Goal: Transaction & Acquisition: Purchase product/service

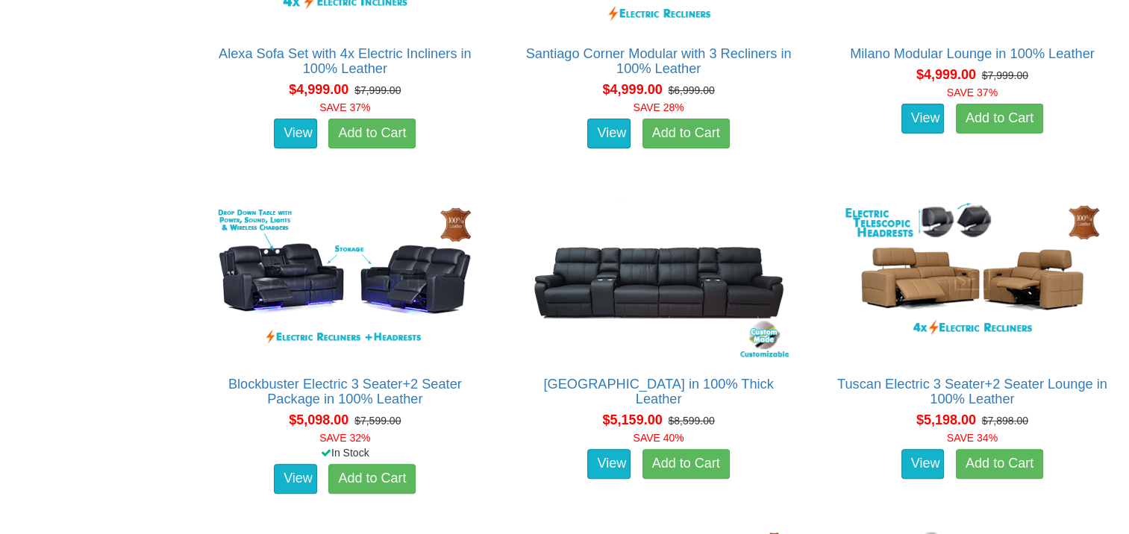
scroll to position [11577, 0]
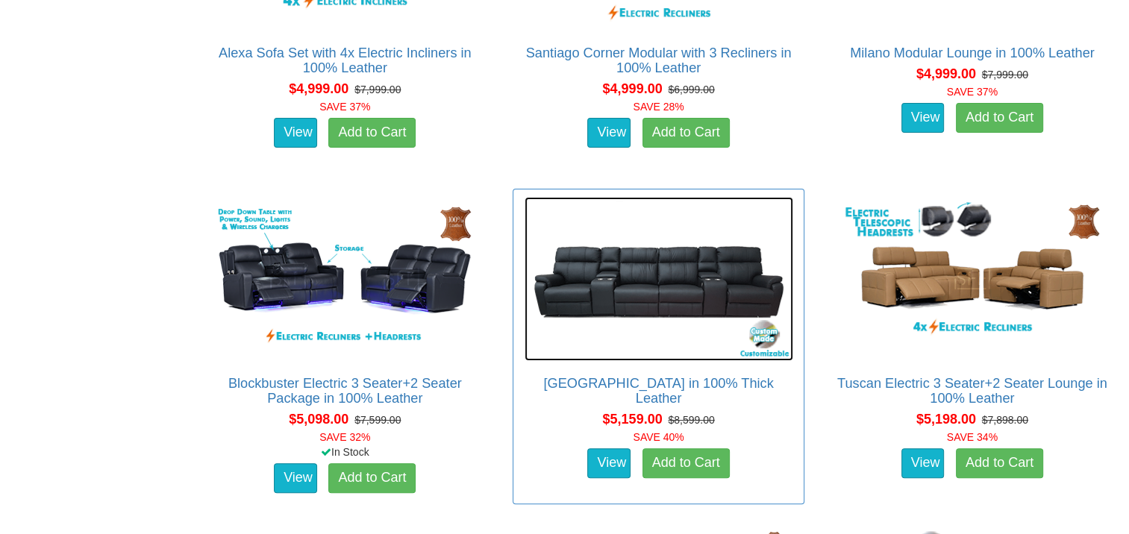
click at [525, 314] on img at bounding box center [659, 279] width 269 height 164
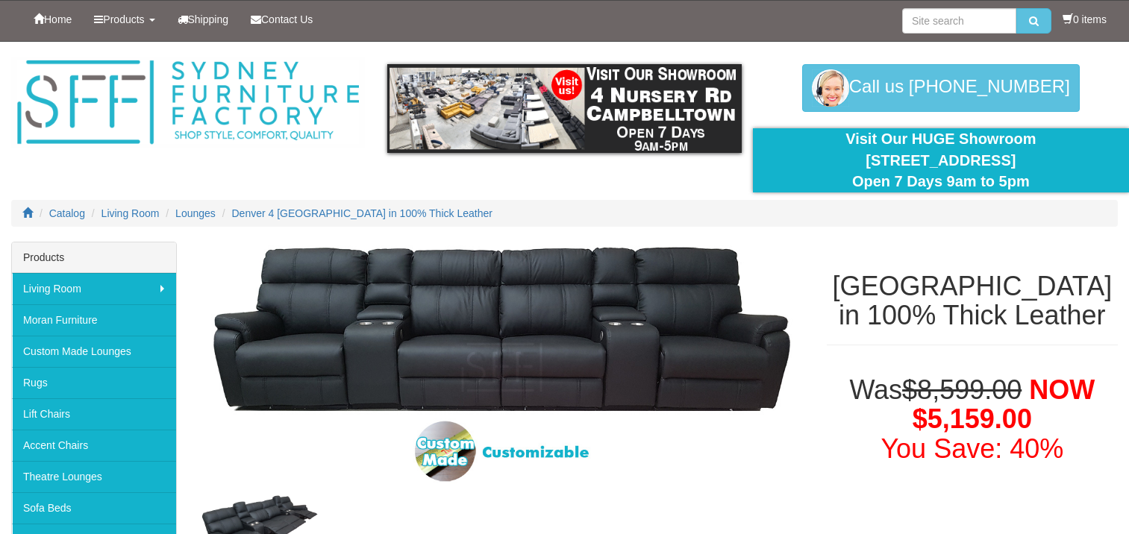
scroll to position [188, 0]
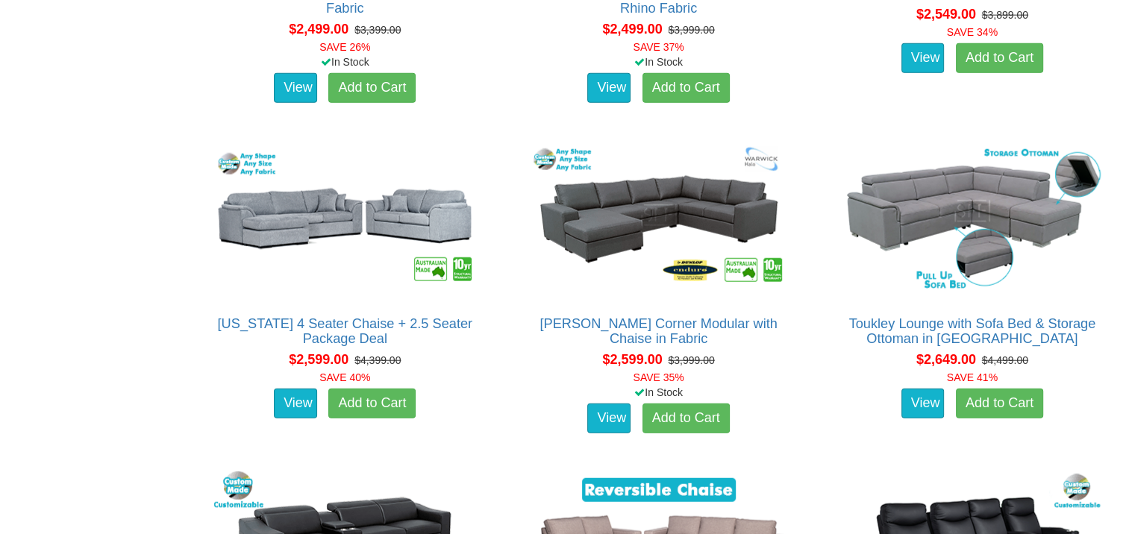
scroll to position [3701, 0]
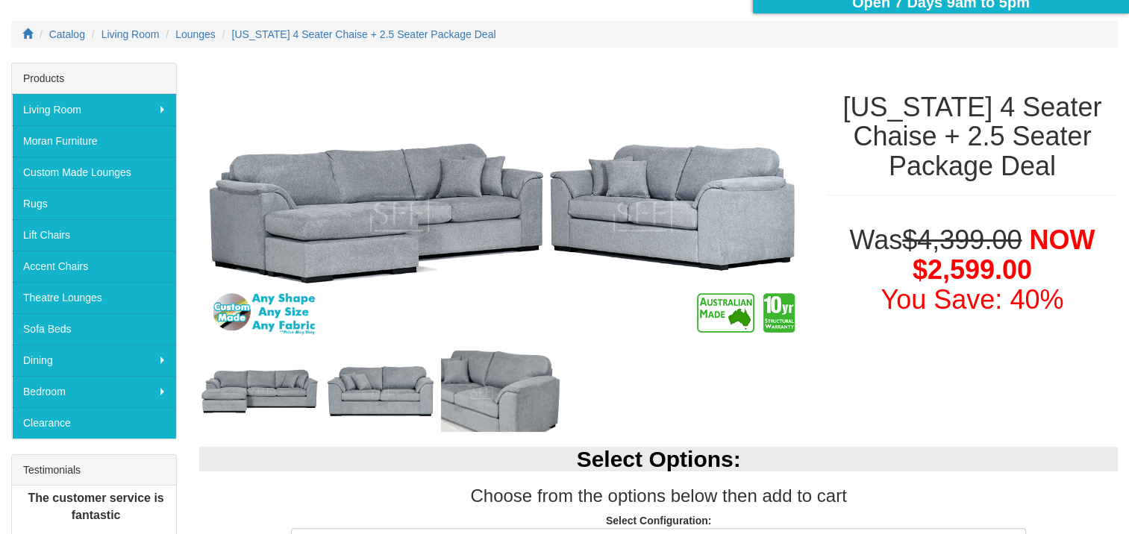
scroll to position [181, 0]
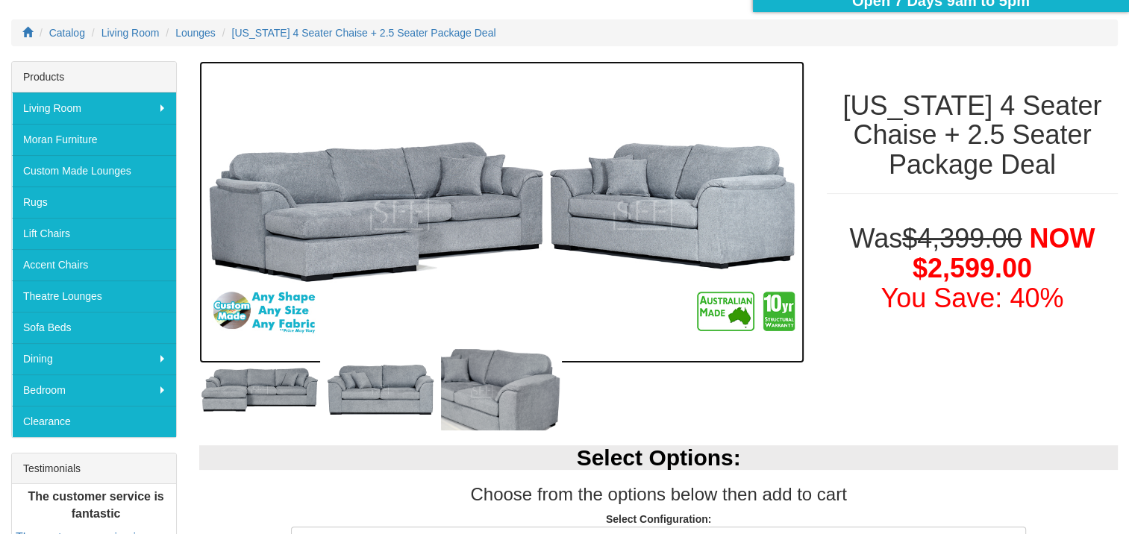
click at [676, 361] on img at bounding box center [501, 212] width 605 height 302
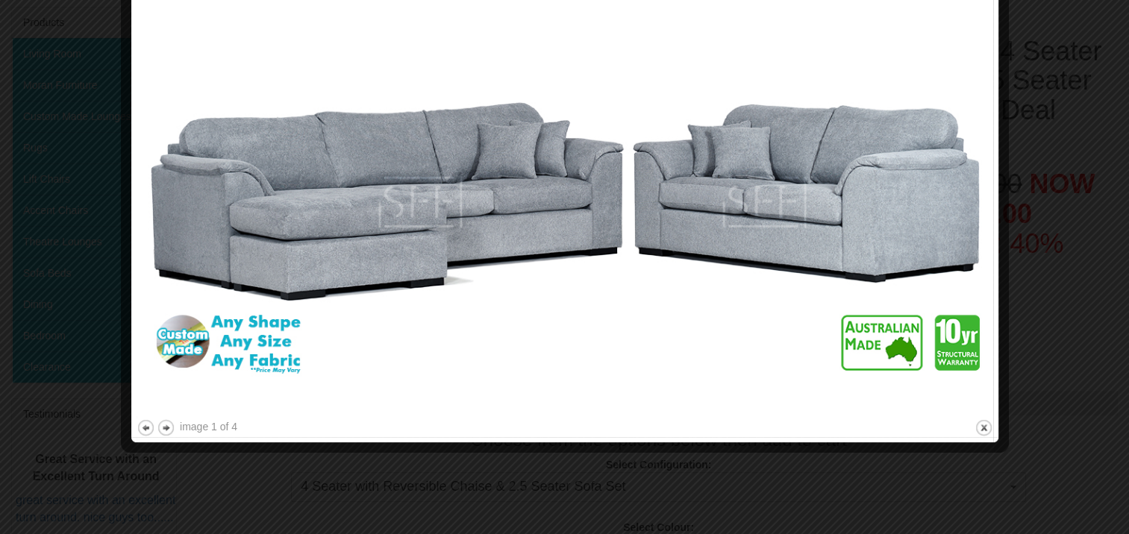
scroll to position [0, 0]
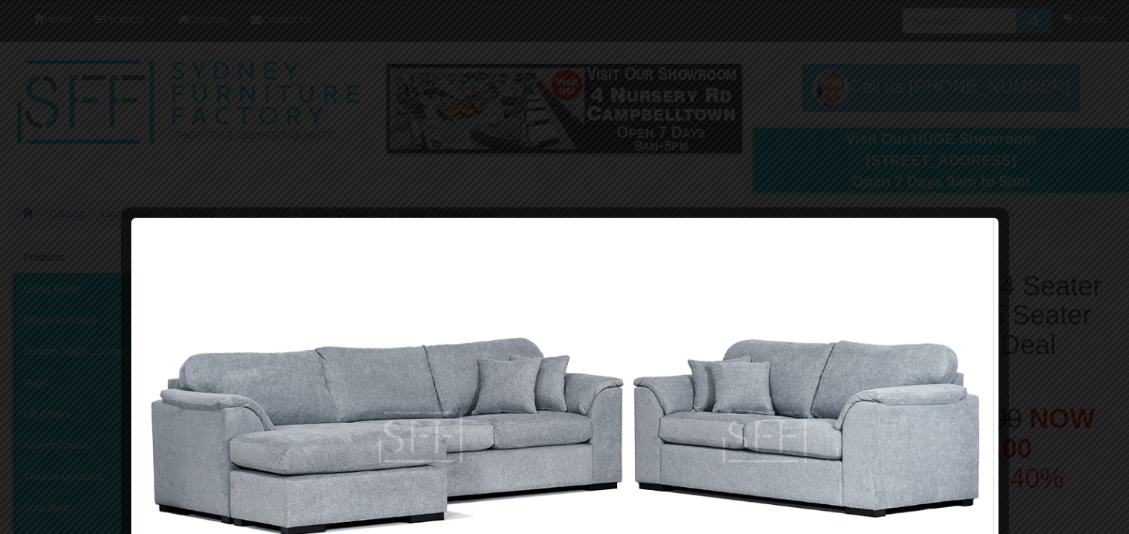
click at [437, 42] on div at bounding box center [564, 267] width 1129 height 534
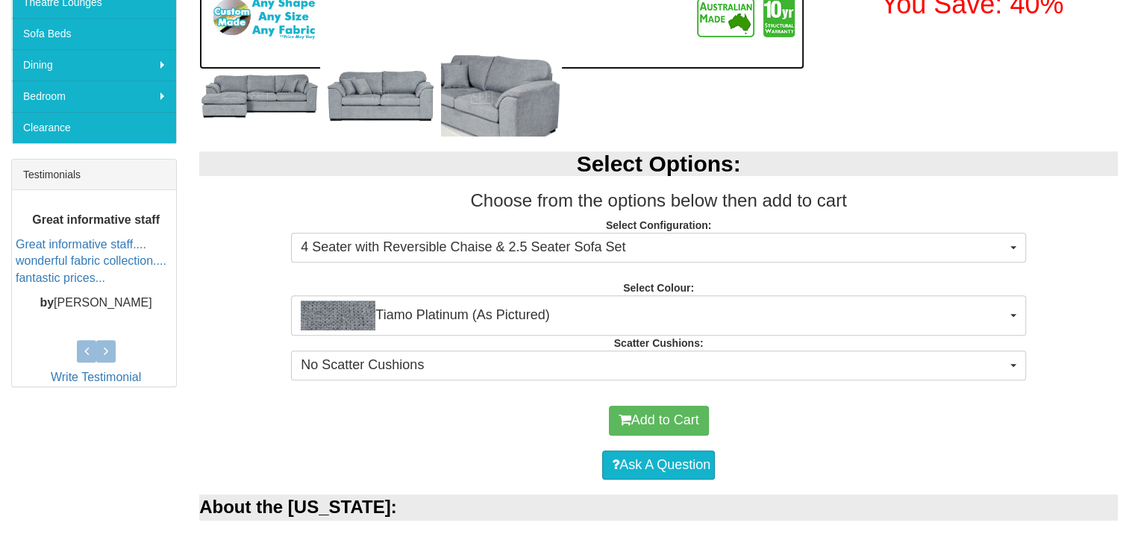
scroll to position [477, 0]
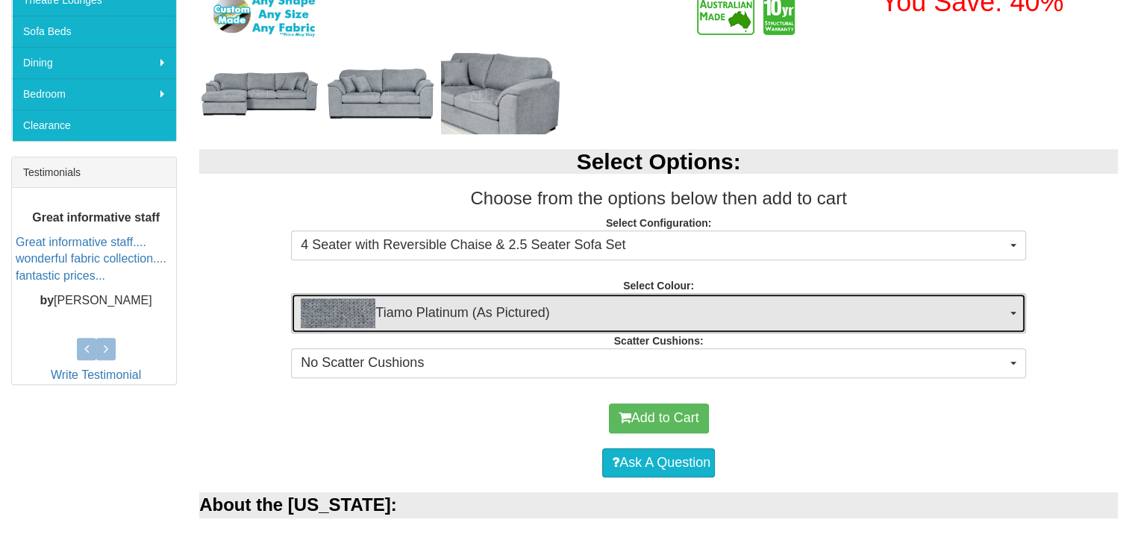
click at [692, 318] on span "Tiamo Platinum (As Pictured)" at bounding box center [654, 314] width 706 height 30
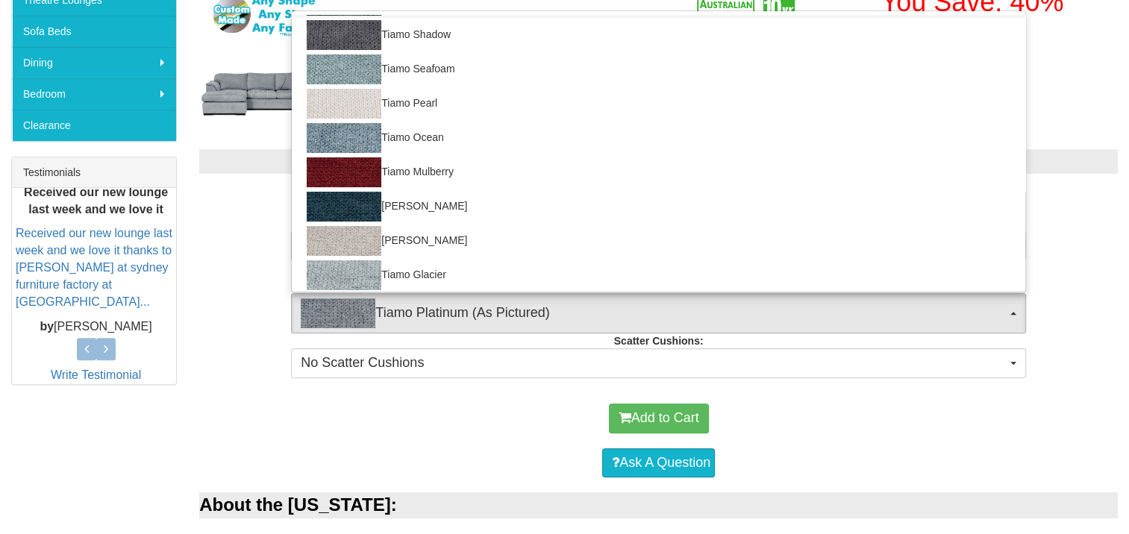
scroll to position [173, 0]
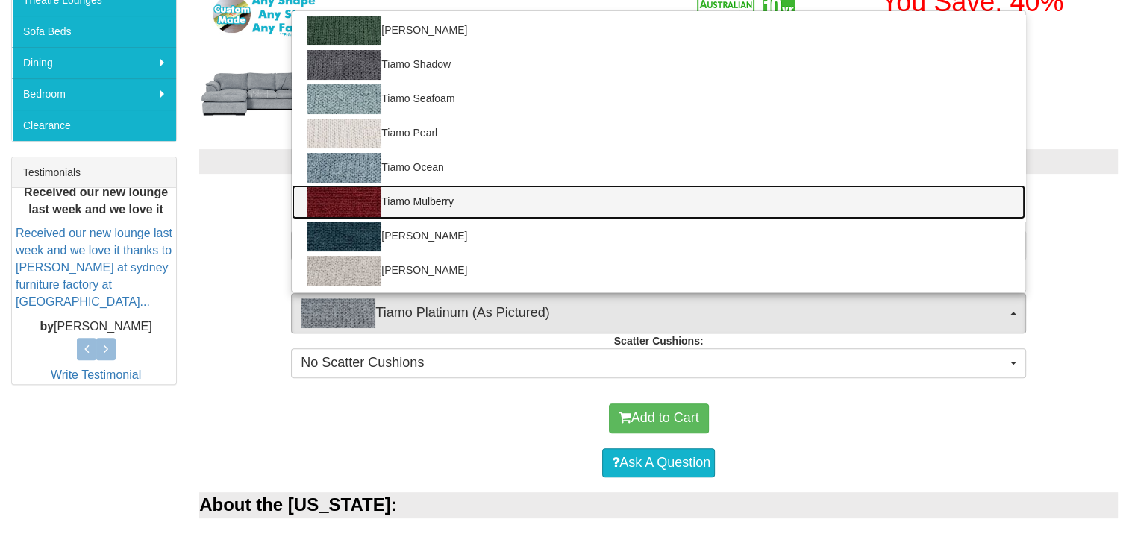
click at [550, 202] on link "Tiamo Mulberry" at bounding box center [659, 202] width 734 height 34
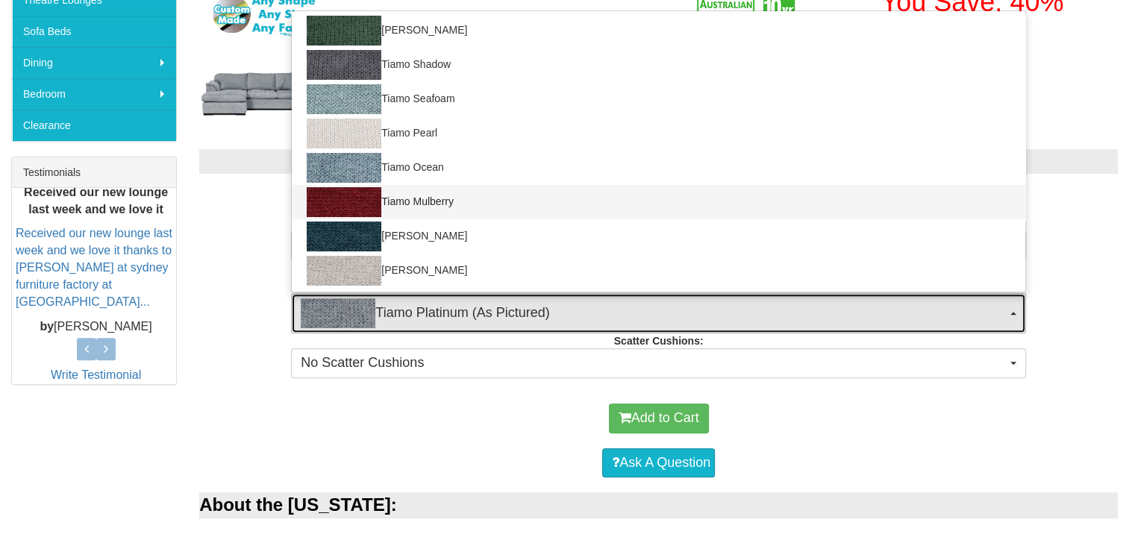
select select "2056"
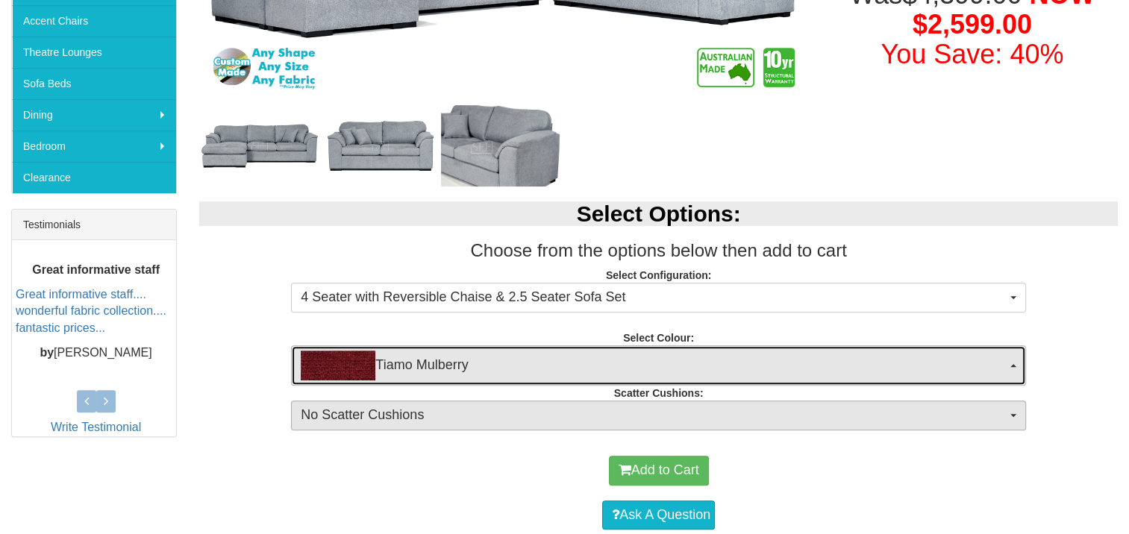
scroll to position [420, 0]
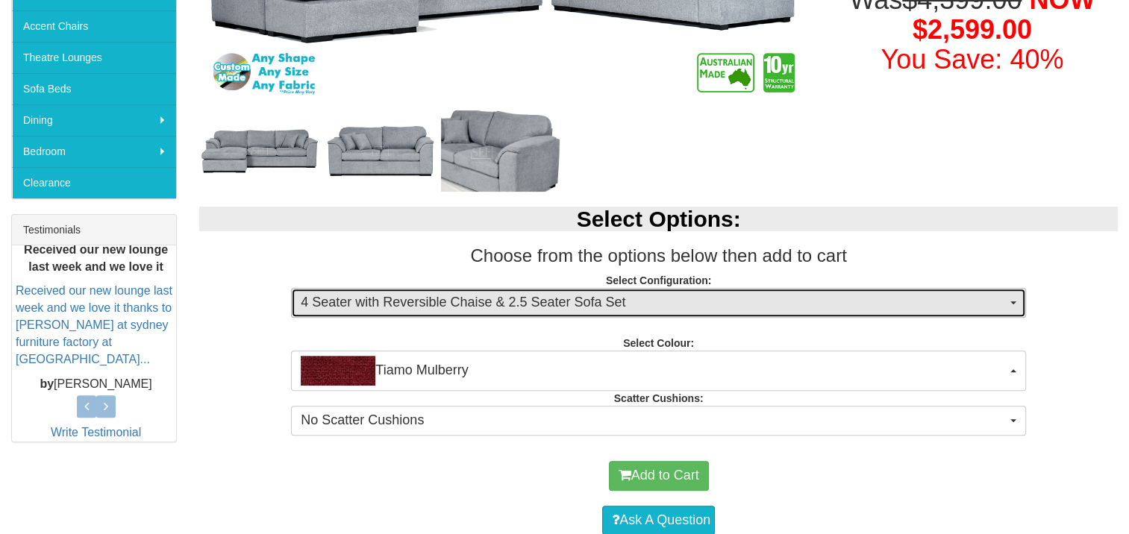
click at [800, 301] on span "4 Seater with Reversible Chaise & 2.5 Seater Sofa Set" at bounding box center [654, 302] width 706 height 19
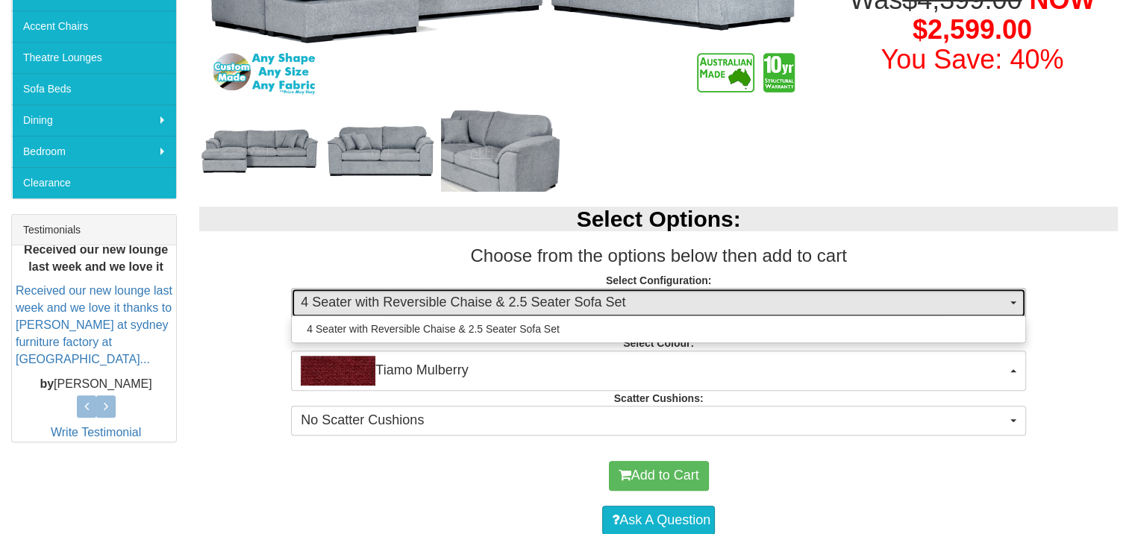
click at [800, 301] on span "4 Seater with Reversible Chaise & 2.5 Seater Sofa Set" at bounding box center [654, 302] width 706 height 19
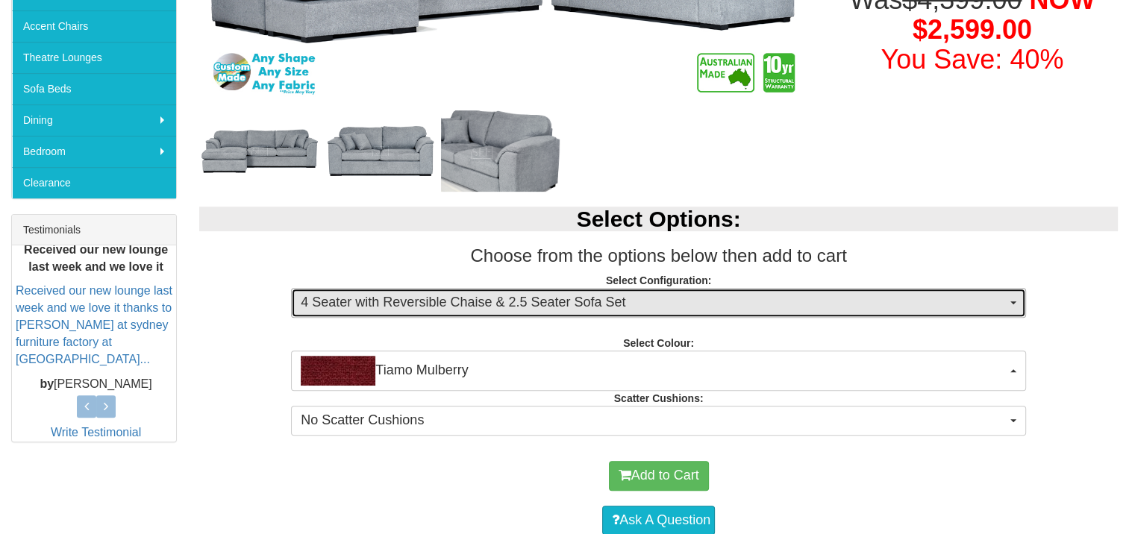
click at [800, 301] on span "4 Seater with Reversible Chaise & 2.5 Seater Sofa Set" at bounding box center [654, 302] width 706 height 19
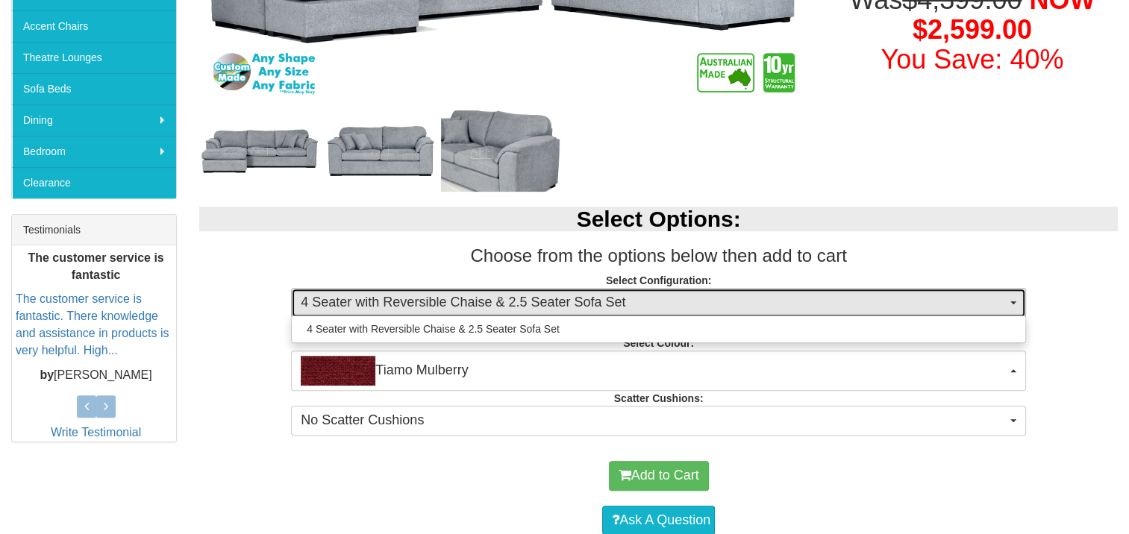
click at [800, 301] on span "4 Seater with Reversible Chaise & 2.5 Seater Sofa Set" at bounding box center [654, 302] width 706 height 19
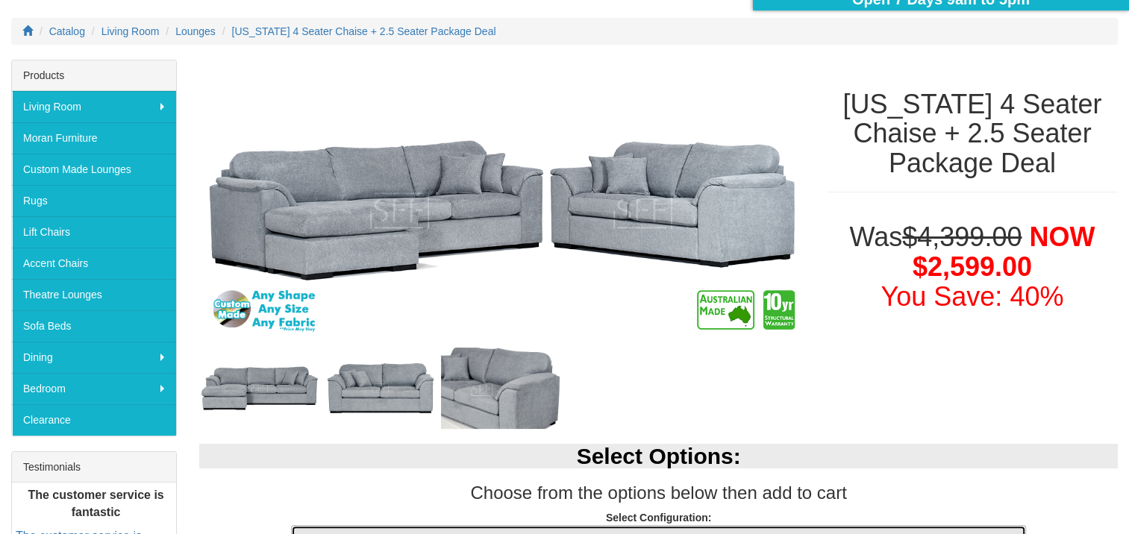
scroll to position [0, 0]
